Goal: Task Accomplishment & Management: Use online tool/utility

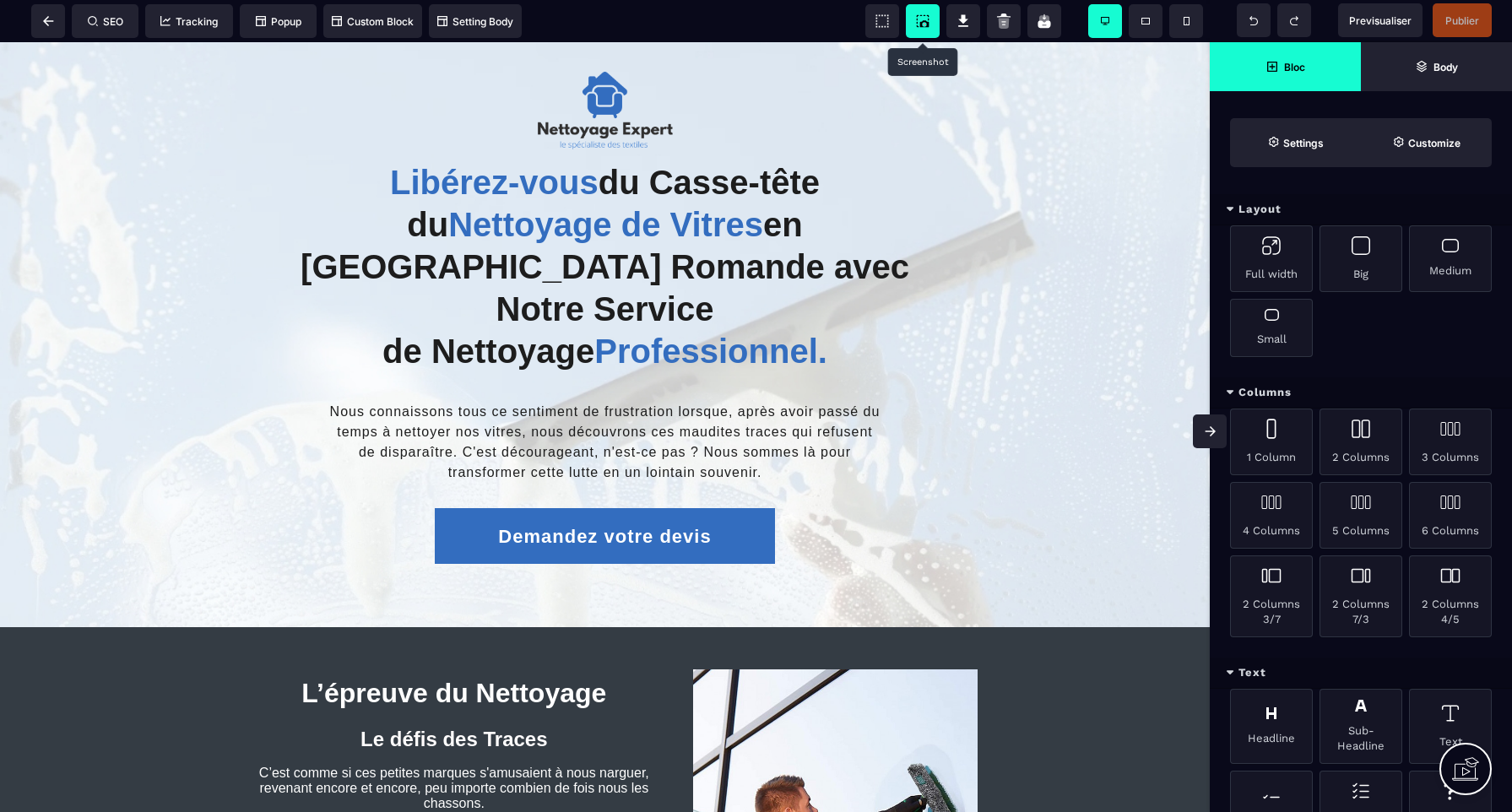
click at [925, 25] on circle at bounding box center [925, 25] width 3 height 3
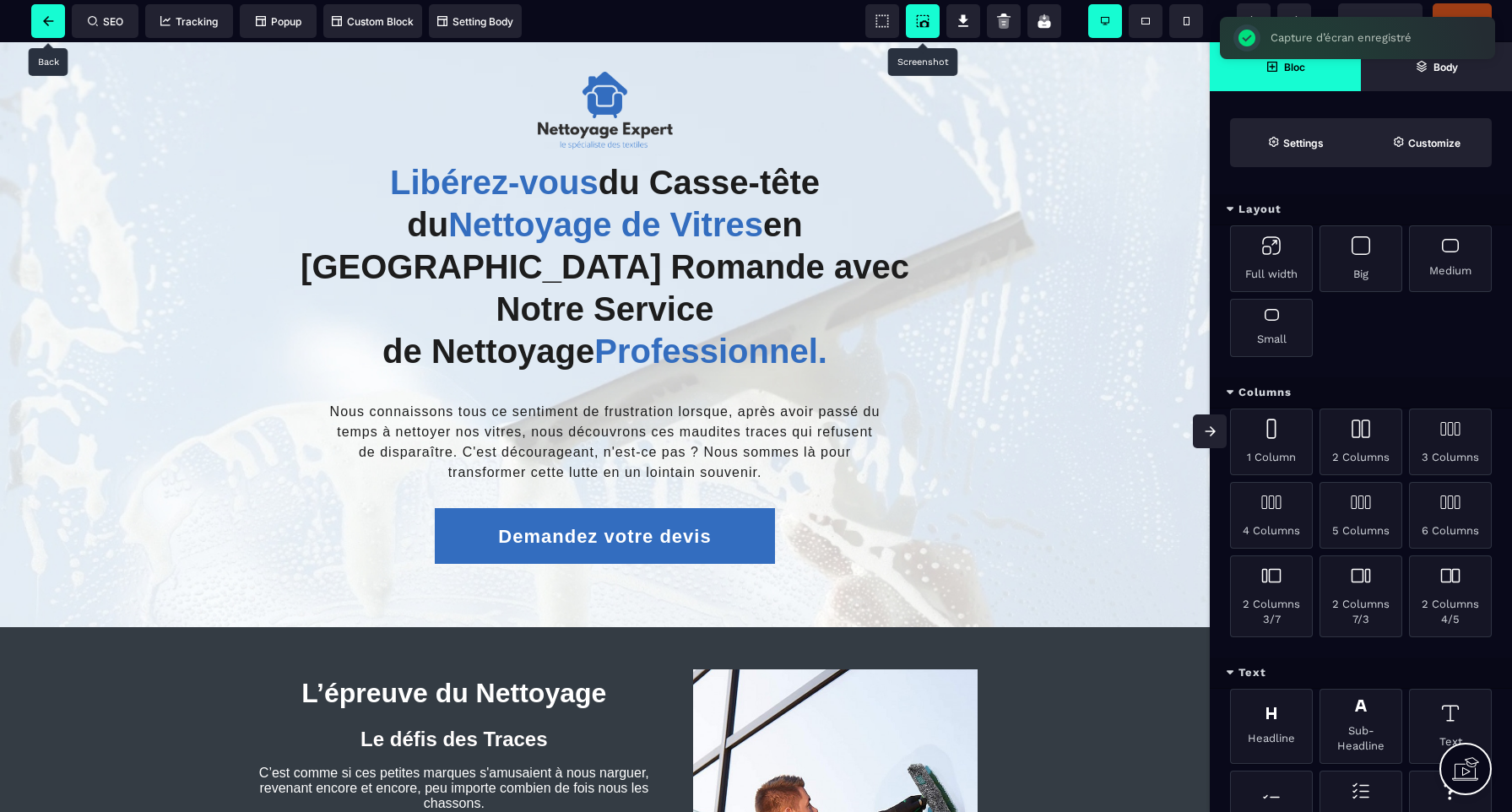
click at [51, 25] on icon at bounding box center [48, 21] width 11 height 10
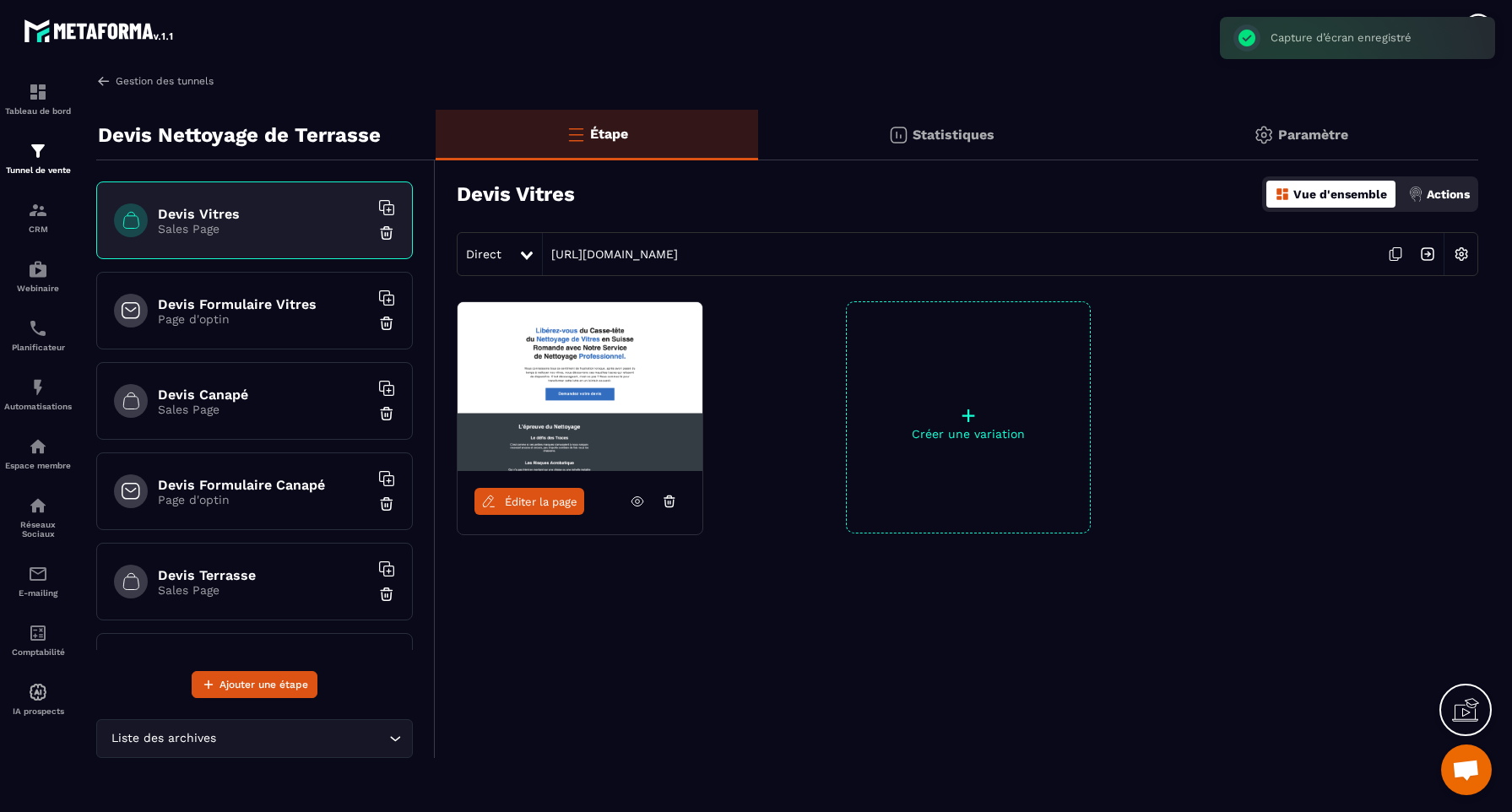
click at [125, 79] on link "Gestion des tunnels" at bounding box center [155, 80] width 117 height 15
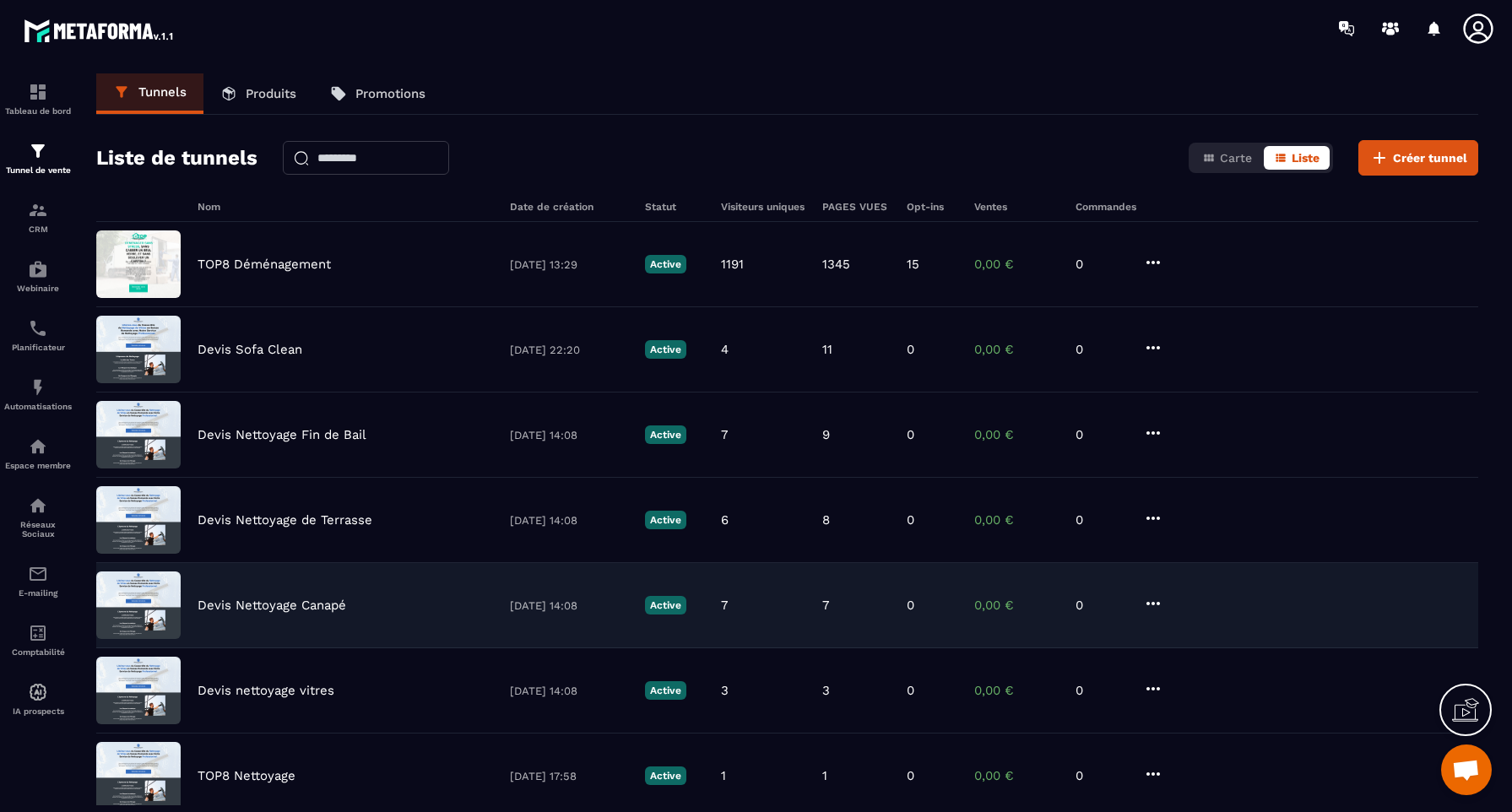
click at [278, 607] on p "Devis Nettoyage Canapé" at bounding box center [272, 605] width 149 height 15
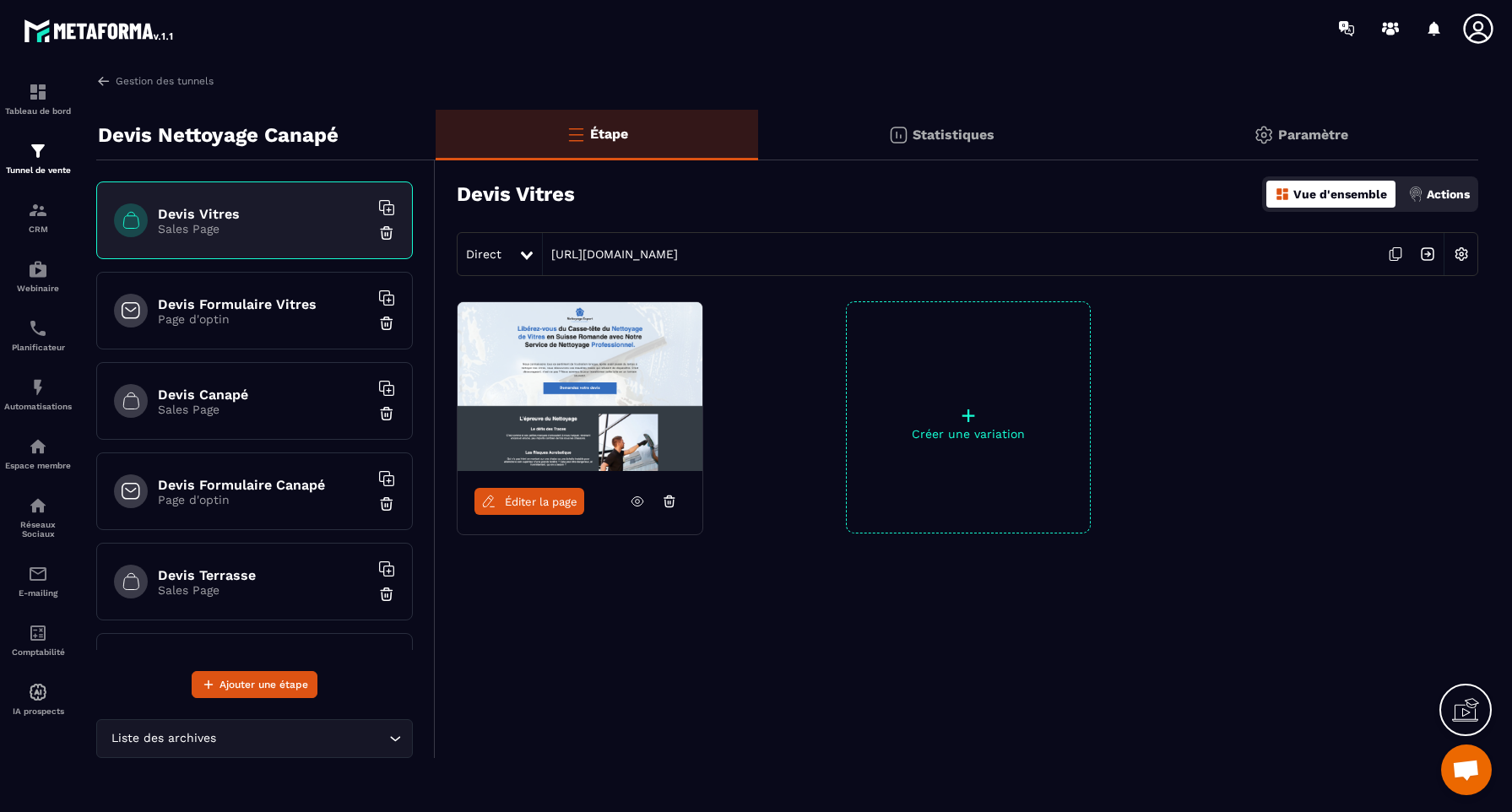
click at [562, 501] on span "Éditer la page" at bounding box center [541, 501] width 72 height 13
